Goal: Check status: Check status

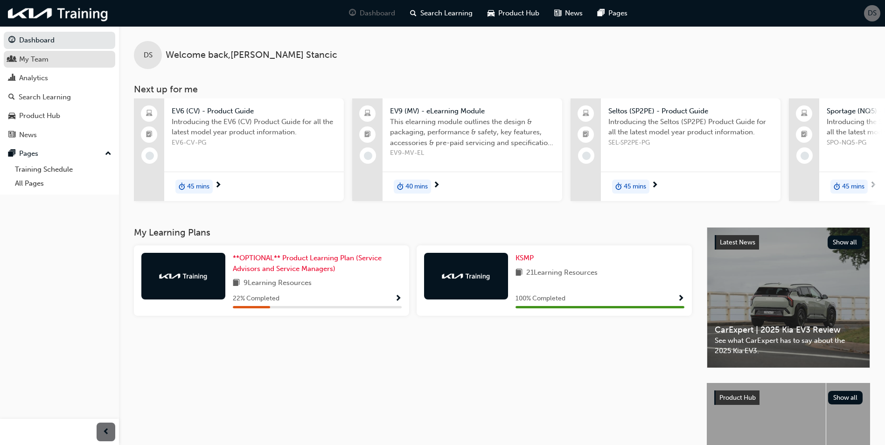
click at [44, 57] on div "My Team" at bounding box center [33, 59] width 29 height 11
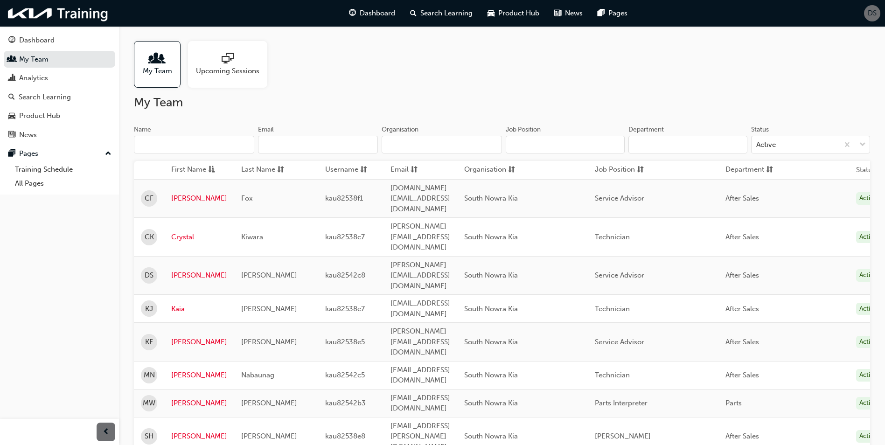
click at [213, 74] on span "Upcoming Sessions" at bounding box center [227, 71] width 63 height 11
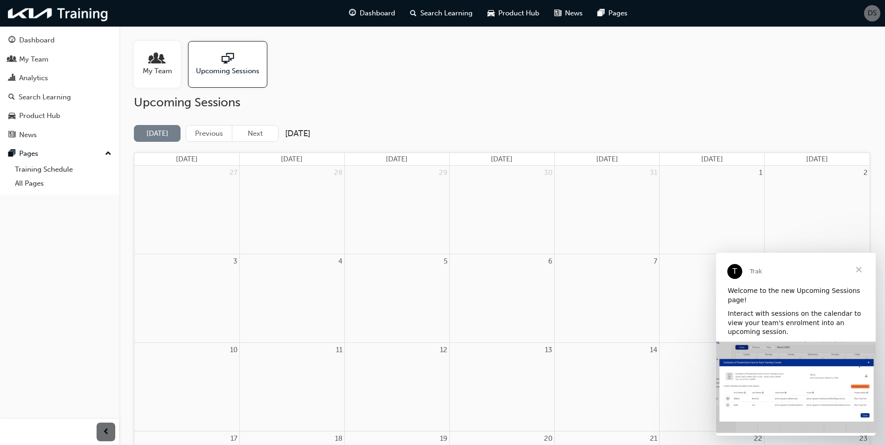
click at [860, 267] on span "Close" at bounding box center [859, 270] width 34 height 34
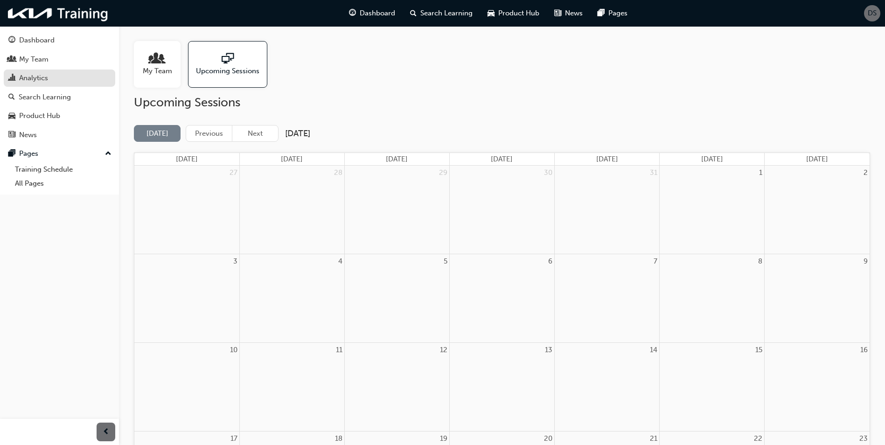
click at [25, 73] on div "Analytics" at bounding box center [33, 78] width 29 height 11
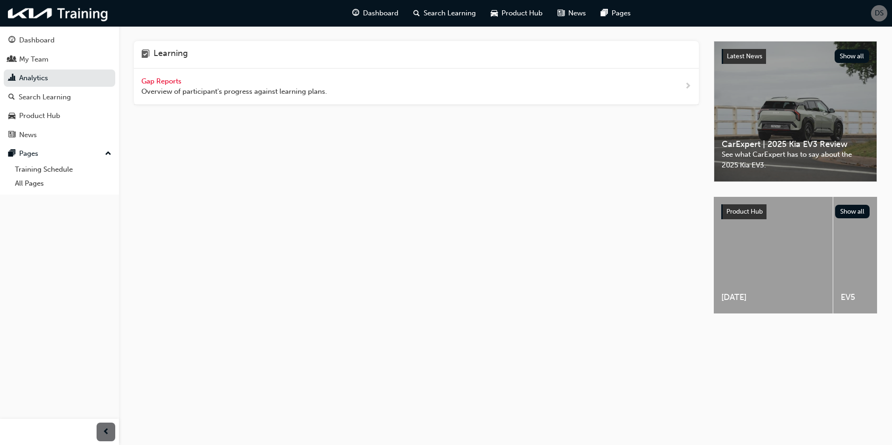
click at [171, 80] on span "Gap Reports" at bounding box center [162, 81] width 42 height 8
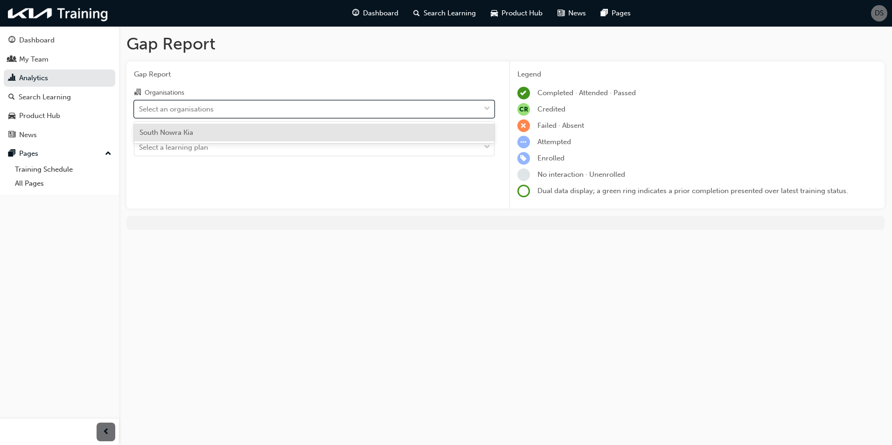
click at [151, 113] on div "Select an organisations" at bounding box center [176, 109] width 75 height 11
click at [140, 112] on input "Organisations option South Nowra Kia focused, 1 of 1. 1 result available. Use U…" at bounding box center [139, 109] width 1 height 8
click at [174, 134] on span "South Nowra Kia" at bounding box center [167, 132] width 54 height 8
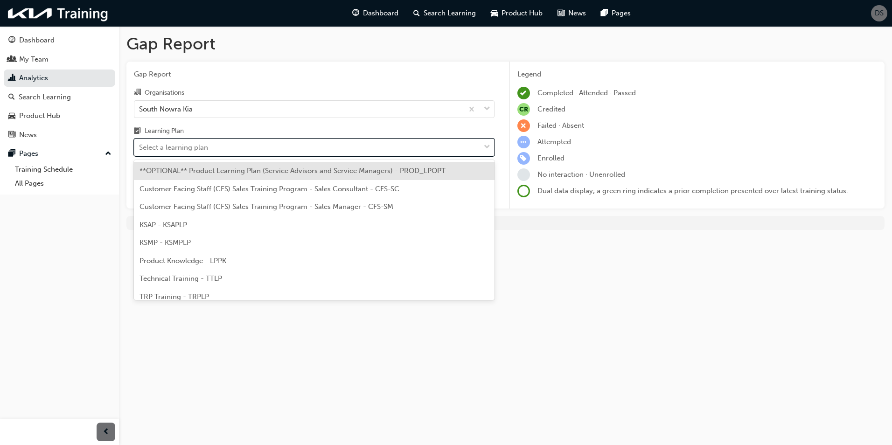
click at [199, 154] on div "Select a learning plan" at bounding box center [307, 148] width 346 height 16
click at [140, 151] on input "Learning Plan option **OPTIONAL** Product Learning Plan (Service Advisors and S…" at bounding box center [139, 147] width 1 height 8
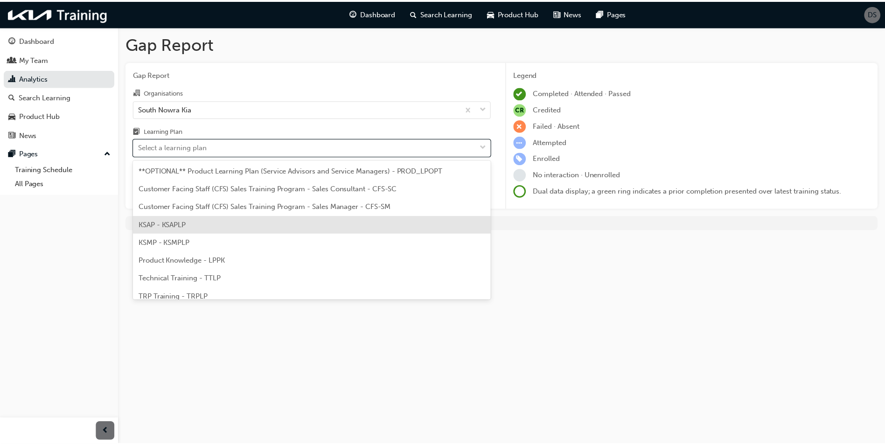
scroll to position [26, 0]
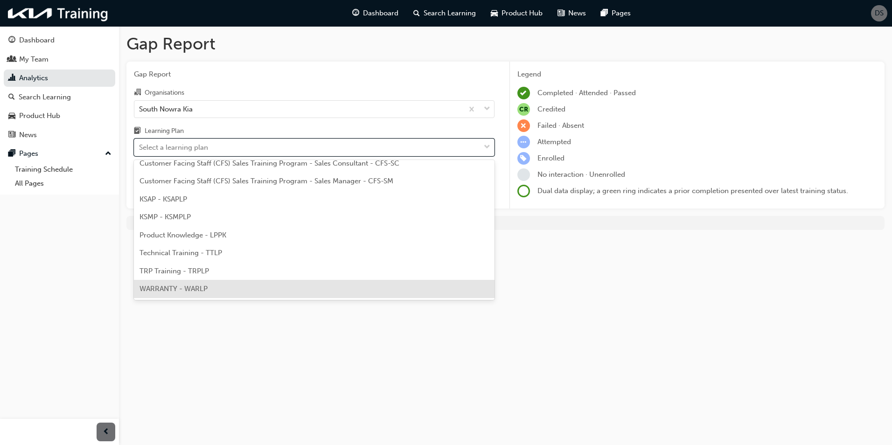
click at [286, 288] on div "WARRANTY - WARLP" at bounding box center [314, 289] width 361 height 18
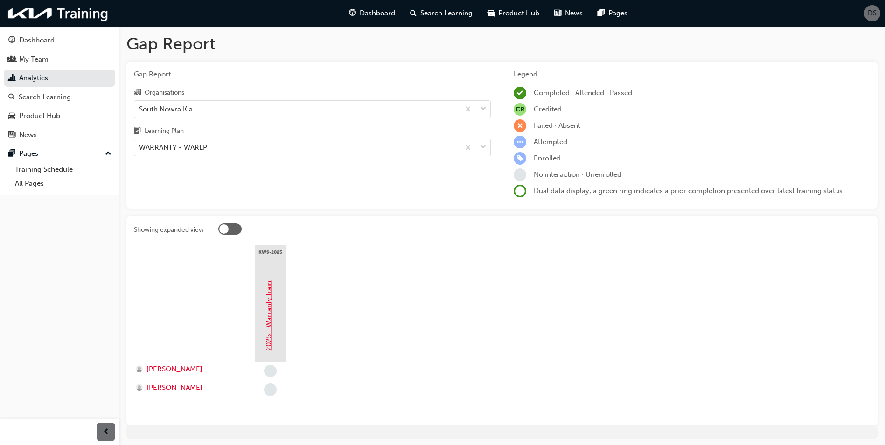
click at [268, 320] on link "2025 - Warranty training" at bounding box center [269, 311] width 8 height 80
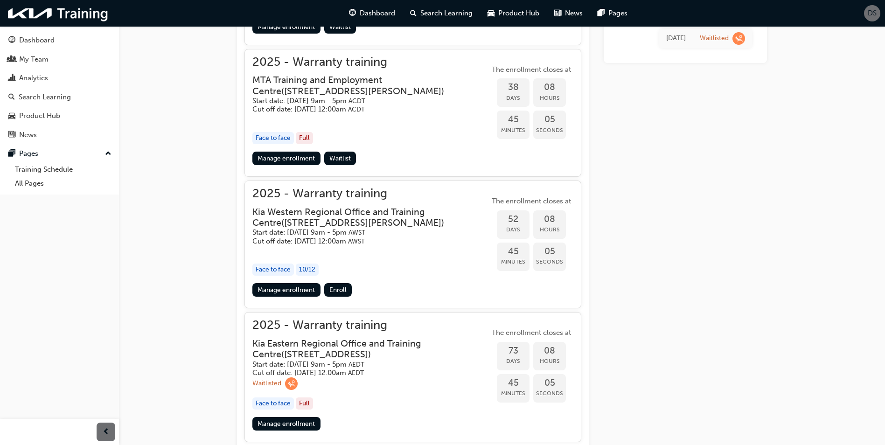
scroll to position [747, 0]
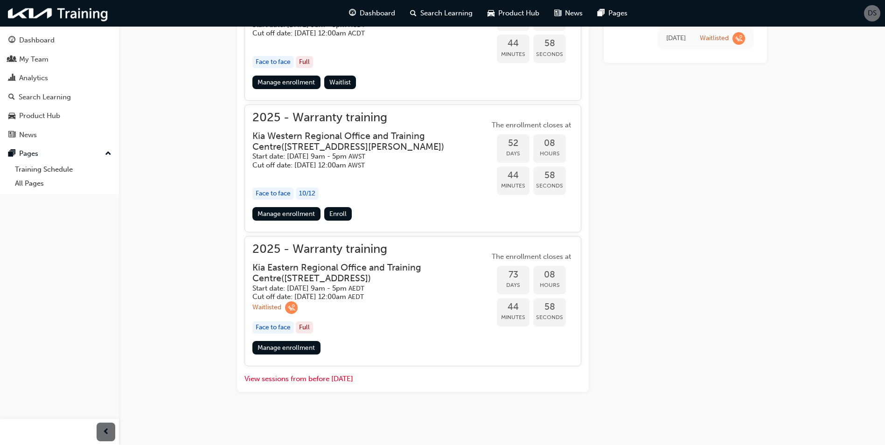
click at [342, 263] on h3 "Kia Eastern Regional Office and Training Centre ( [STREET_ADDRESS] )" at bounding box center [363, 273] width 222 height 22
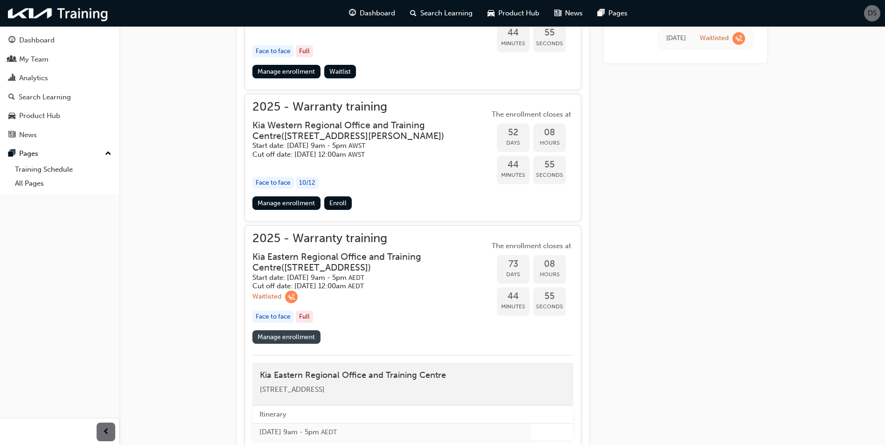
click at [285, 344] on link "Manage enrollment" at bounding box center [286, 337] width 68 height 14
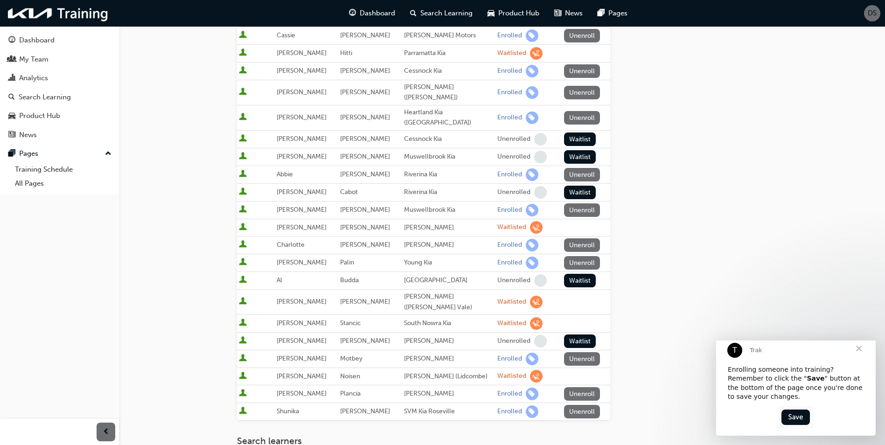
scroll to position [233, 0]
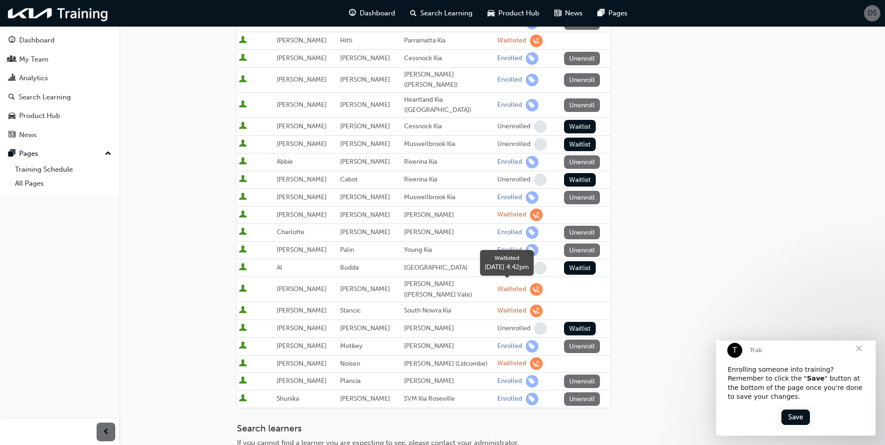
click at [530, 305] on span "learningRecordVerb_WAITLIST-icon" at bounding box center [536, 311] width 13 height 13
drag, startPoint x: 524, startPoint y: 288, endPoint x: 488, endPoint y: 284, distance: 36.2
click at [497, 307] on div "Waitlisted" at bounding box center [511, 311] width 29 height 9
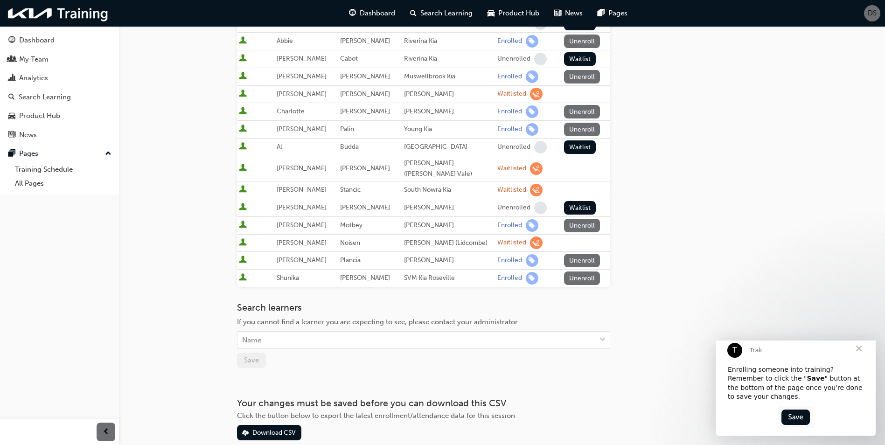
scroll to position [373, 0]
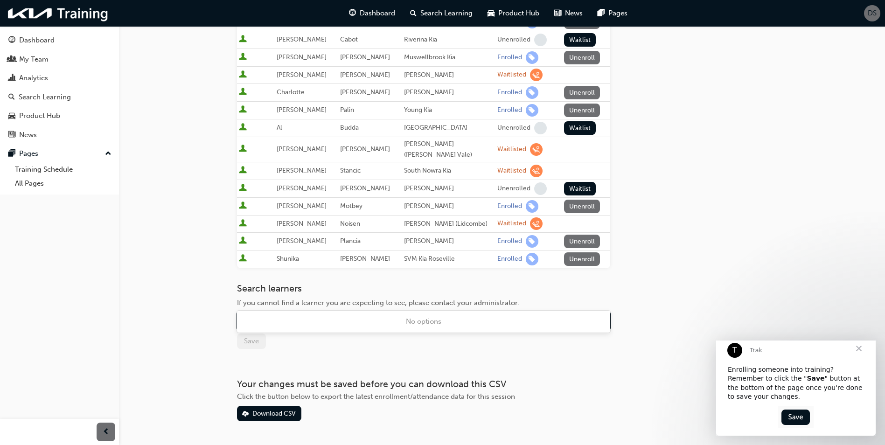
click at [341, 313] on div "Name" at bounding box center [416, 321] width 358 height 16
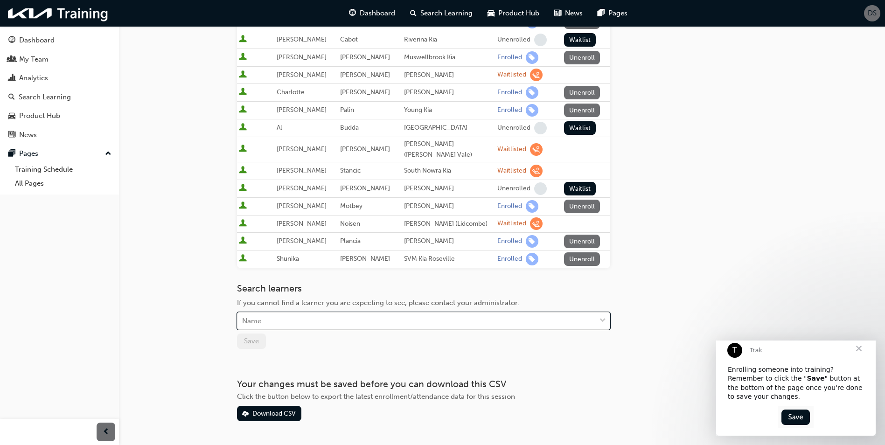
click at [341, 313] on div "Name" at bounding box center [416, 321] width 358 height 16
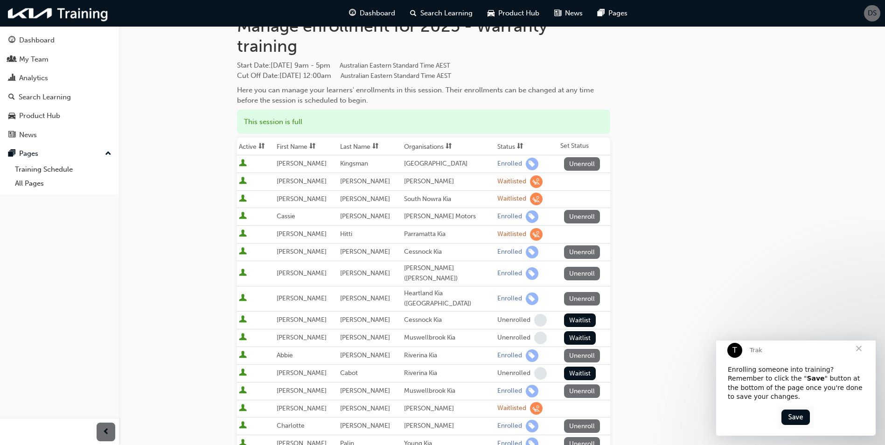
scroll to position [0, 0]
